Goal: Navigation & Orientation: Find specific page/section

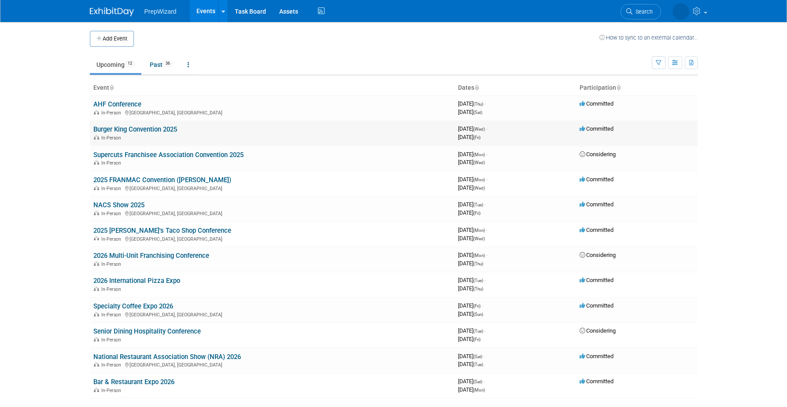
click at [135, 129] on link "Burger King Convention 2025" at bounding box center [135, 129] width 84 height 8
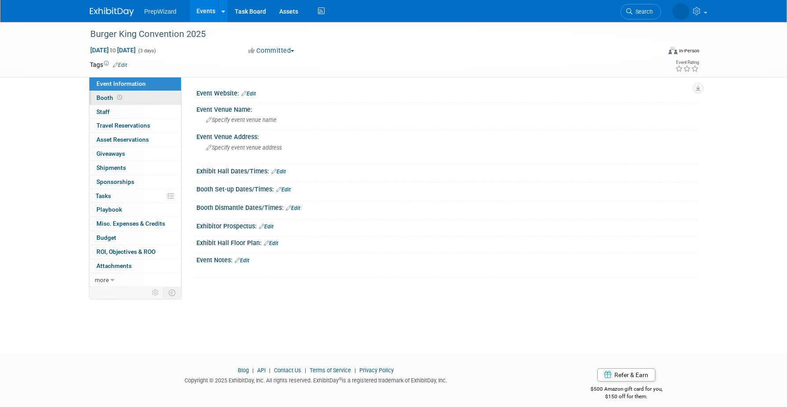
click at [144, 96] on link "Booth" at bounding box center [135, 98] width 92 height 14
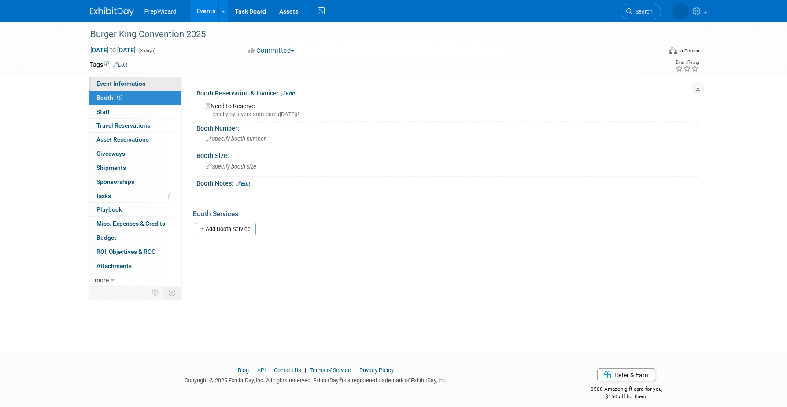
click at [142, 85] on span "Event Information" at bounding box center [120, 83] width 49 height 7
